Goal: Check status: Check status

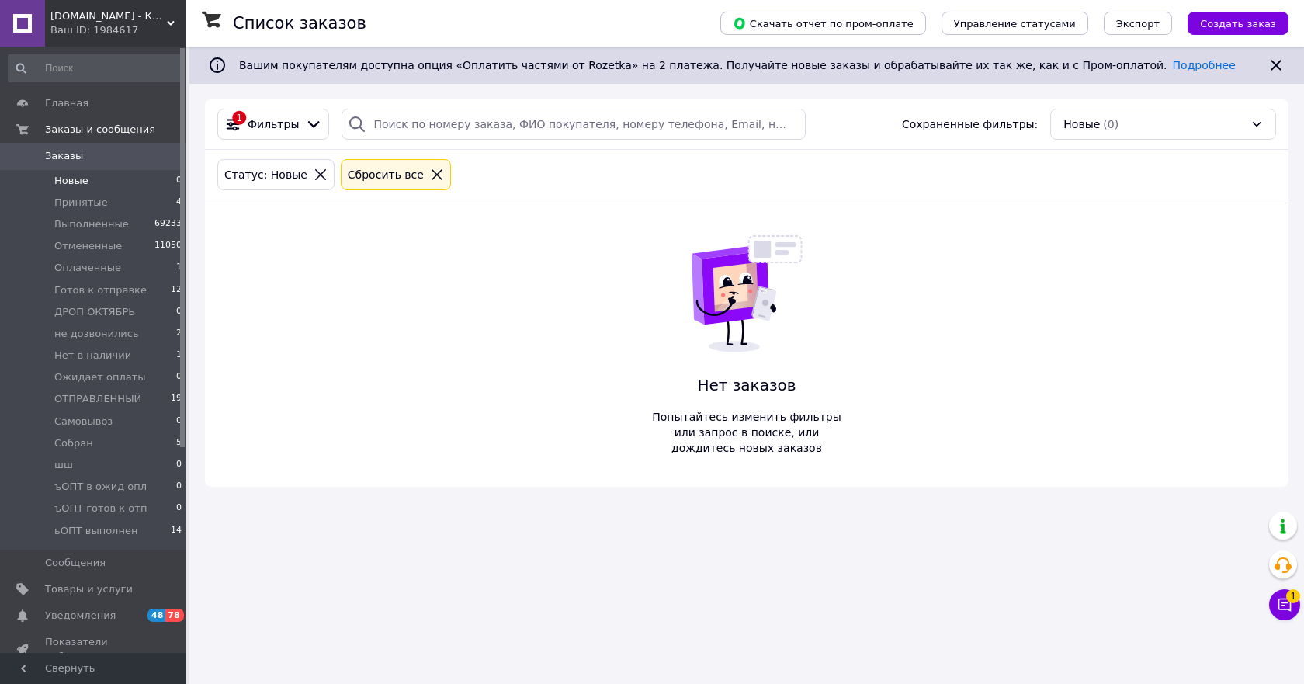
click at [80, 184] on span "Новые" at bounding box center [71, 181] width 34 height 14
click at [90, 209] on span "Принятые" at bounding box center [81, 203] width 54 height 14
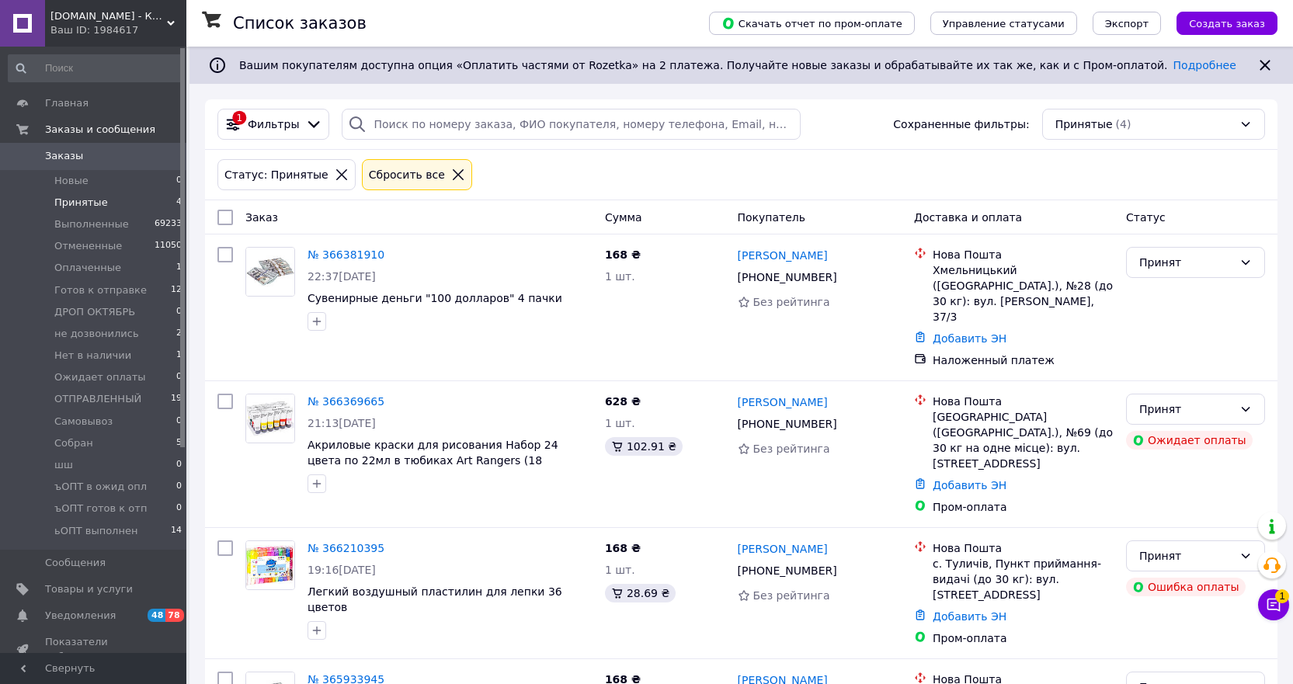
click at [79, 192] on li "Принятые 4" at bounding box center [95, 203] width 191 height 22
click at [79, 188] on li "Новые 0" at bounding box center [95, 181] width 191 height 22
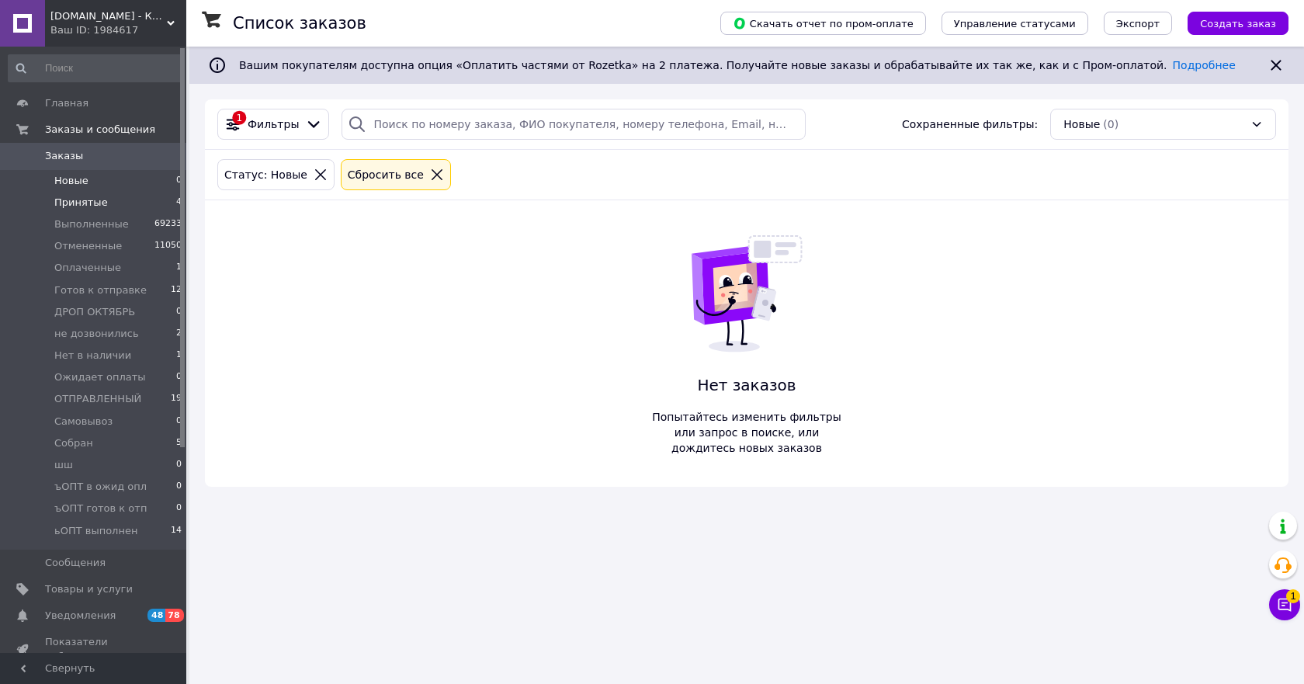
click at [84, 206] on span "Принятые" at bounding box center [81, 203] width 54 height 14
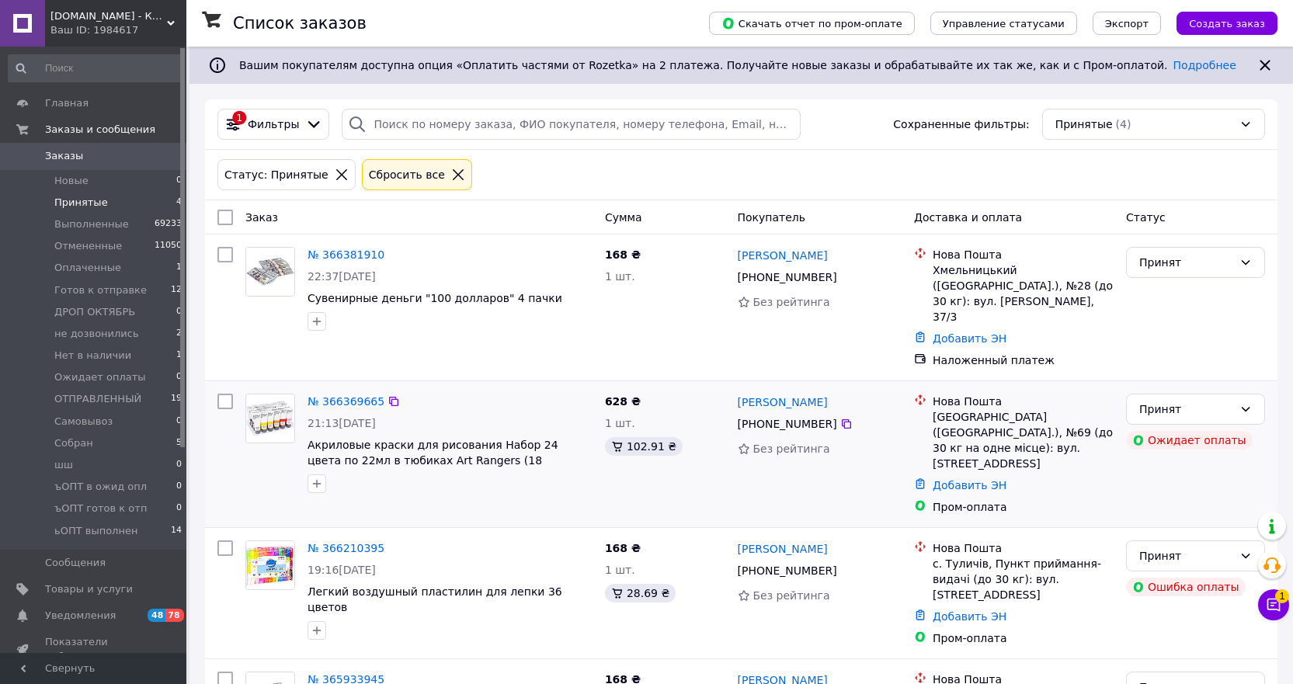
scroll to position [54, 0]
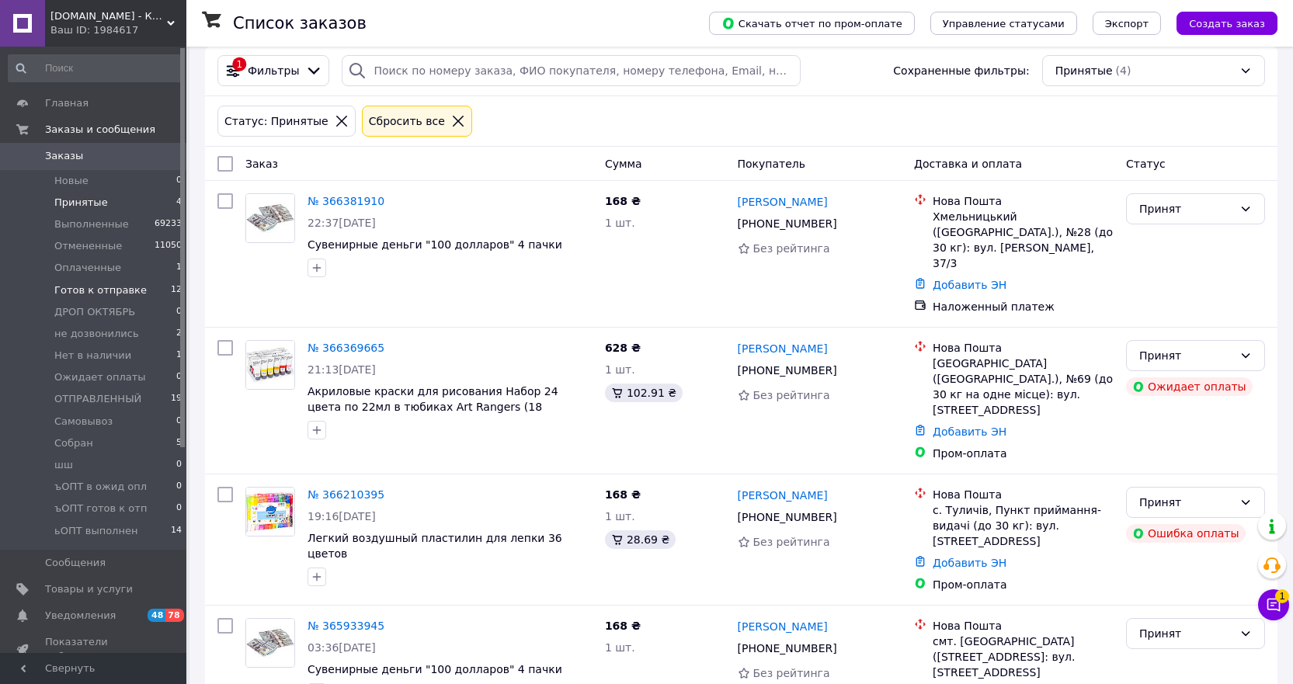
click at [125, 290] on span "Готов к отправке" at bounding box center [100, 290] width 92 height 14
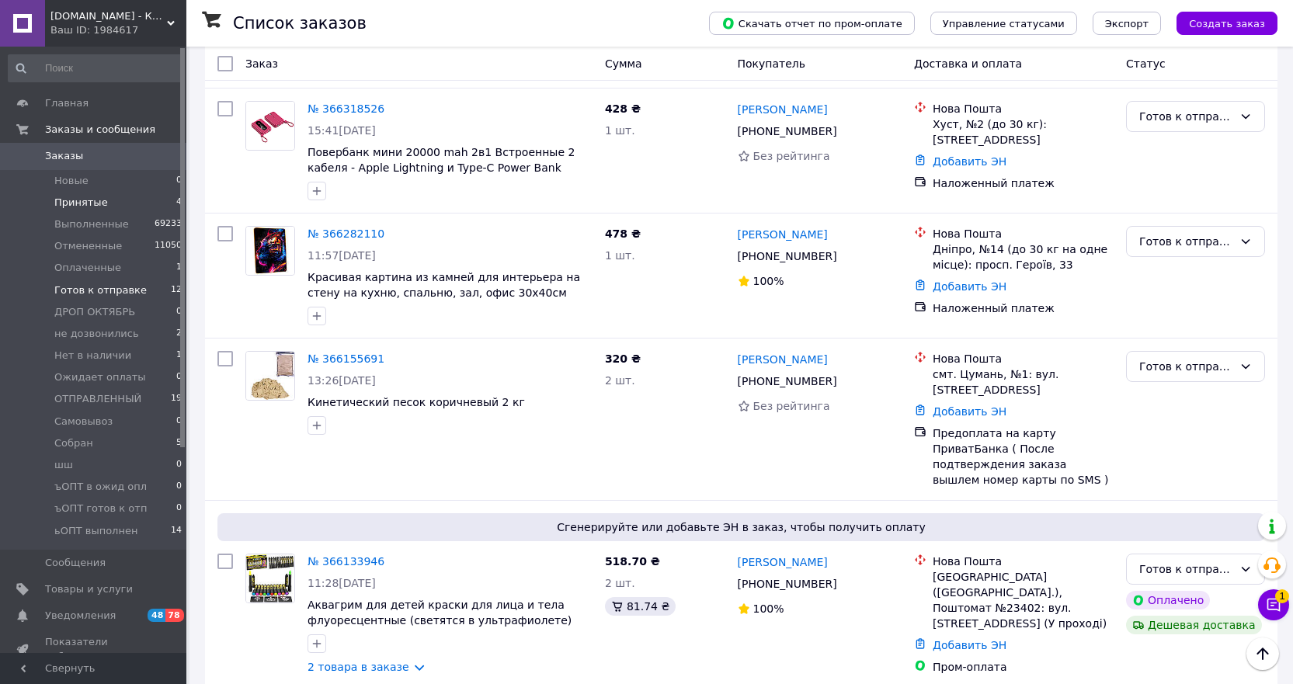
scroll to position [123, 0]
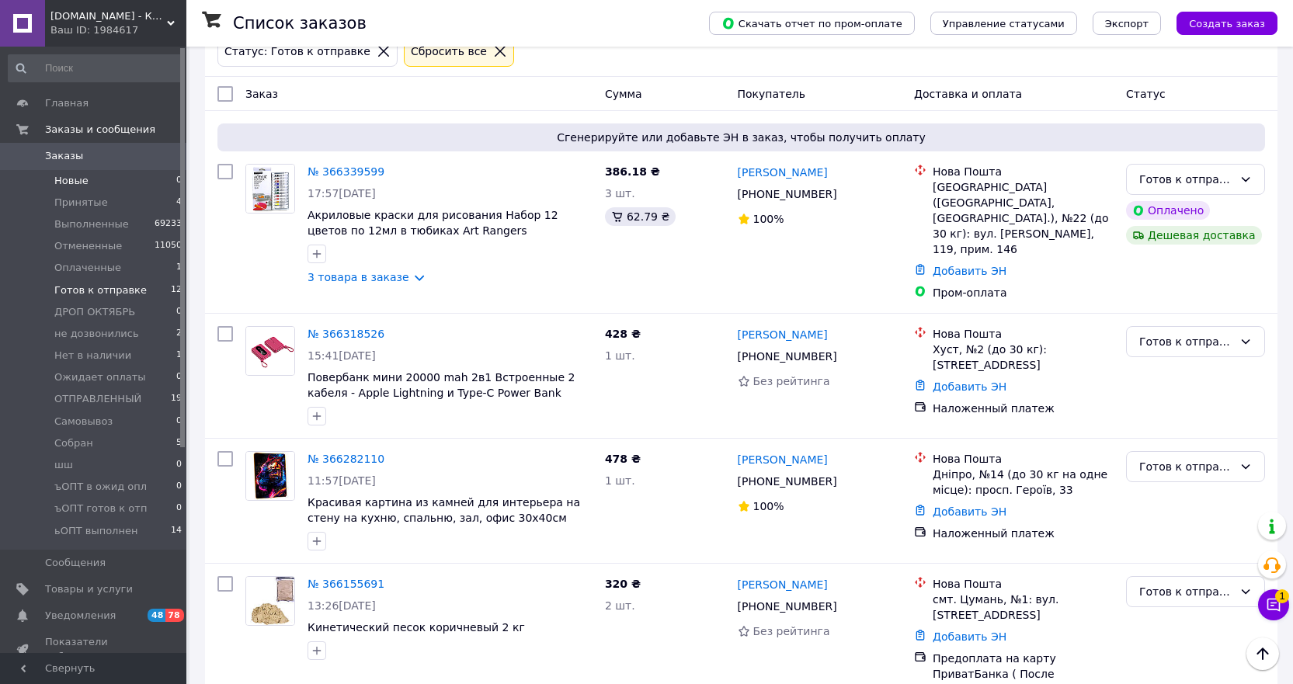
click at [71, 185] on span "Новые" at bounding box center [71, 181] width 34 height 14
